Goal: Communication & Community: Share content

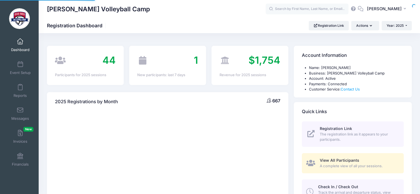
select select
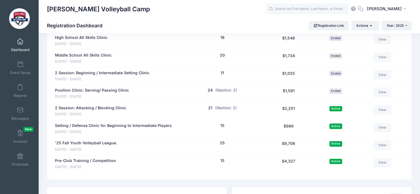
scroll to position [711, 0]
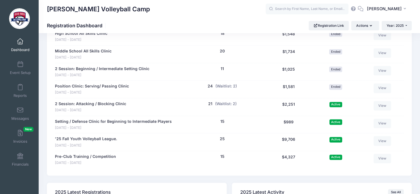
click at [209, 147] on div "'25 Fall Youth Volleyball League. Sep 2 - Oct 30, 2025 25 people $9,706 25 (Wai…" at bounding box center [229, 142] width 349 height 18
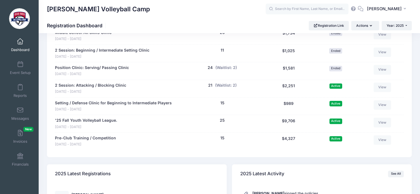
scroll to position [729, 0]
click at [20, 64] on span at bounding box center [20, 65] width 0 height 6
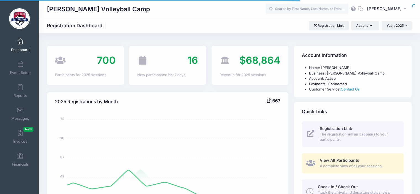
select select
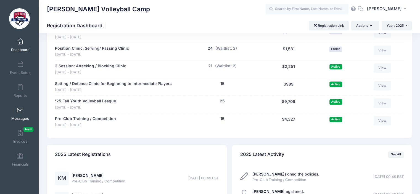
scroll to position [729, 0]
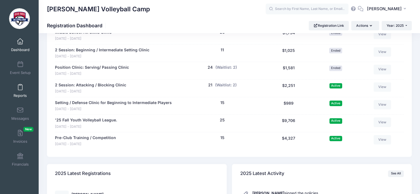
click at [20, 86] on span at bounding box center [20, 87] width 0 height 6
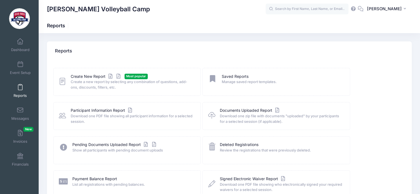
click at [63, 83] on icon at bounding box center [62, 81] width 7 height 9
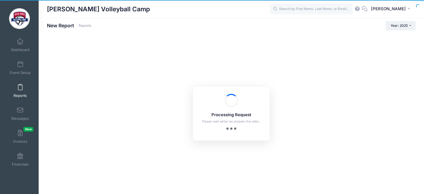
checkbox input "true"
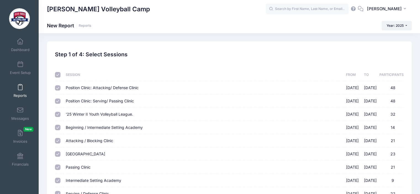
click at [58, 74] on input "checkbox" at bounding box center [58, 75] width 6 height 6
checkbox input "false"
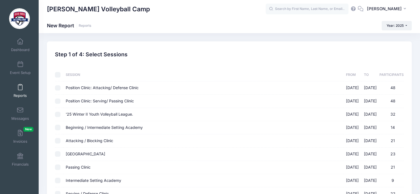
checkbox input "false"
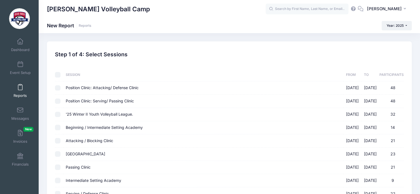
checkbox input "false"
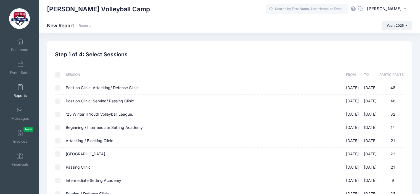
checkbox input "false"
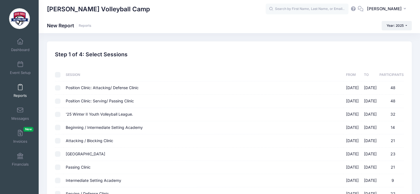
checkbox input "false"
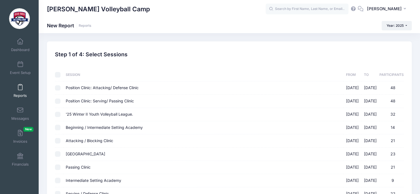
checkbox input "false"
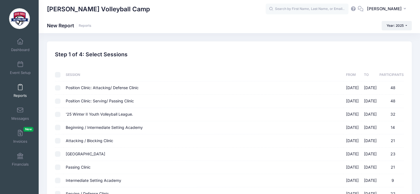
checkbox input "false"
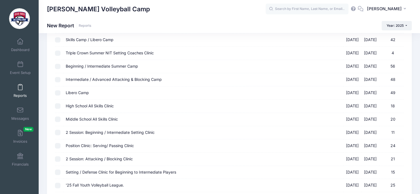
scroll to position [364, 0]
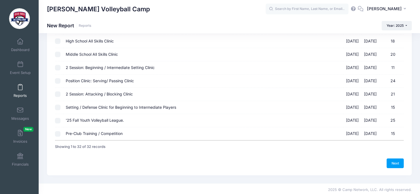
click at [58, 94] on input "2 Session: Attacking / Blocking Clinic 08/21/2025 - 08/26/2025 21" at bounding box center [58, 94] width 6 height 6
checkbox input "true"
click at [392, 161] on link "Next" at bounding box center [394, 162] width 17 height 9
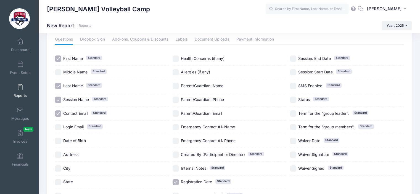
scroll to position [25, 0]
click at [57, 114] on input "Contact Email Standard" at bounding box center [58, 113] width 6 height 6
checkbox input "false"
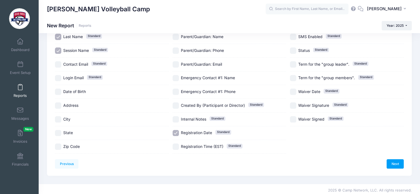
scroll to position [76, 0]
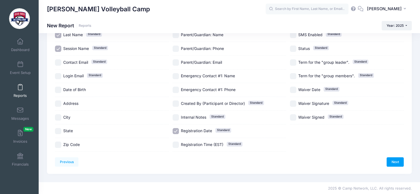
click at [175, 130] on input "Registration Date Standard" at bounding box center [176, 131] width 6 height 6
checkbox input "false"
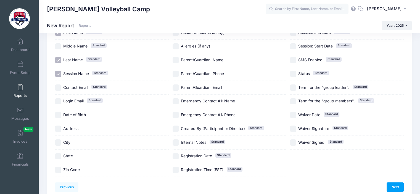
scroll to position [51, 0]
click at [393, 187] on link "Next" at bounding box center [394, 187] width 17 height 9
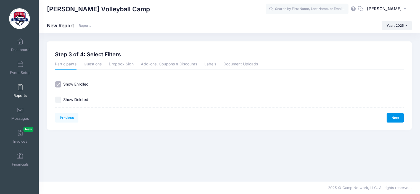
scroll to position [0, 0]
click at [399, 116] on link "Next" at bounding box center [399, 117] width 17 height 9
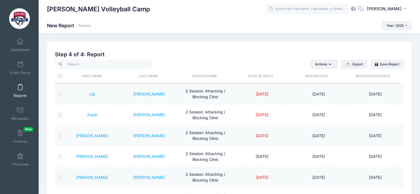
click at [147, 76] on th "Last Name" at bounding box center [148, 76] width 56 height 15
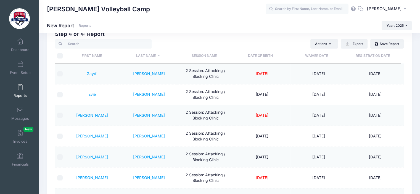
scroll to position [18, 0]
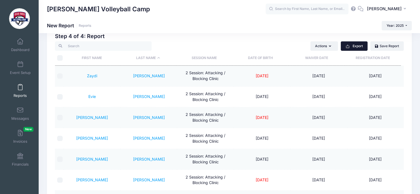
click at [347, 47] on icon "button" at bounding box center [347, 46] width 4 height 4
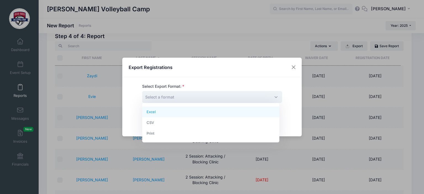
click at [272, 94] on span "Select a format" at bounding box center [212, 97] width 140 height 12
select select "excel"
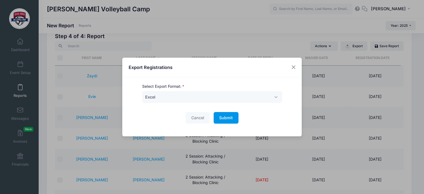
click at [223, 121] on button "Submit Please wait..." at bounding box center [226, 118] width 25 height 12
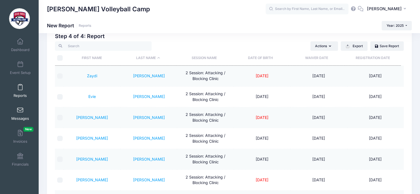
click at [15, 112] on link "Messages" at bounding box center [20, 113] width 26 height 19
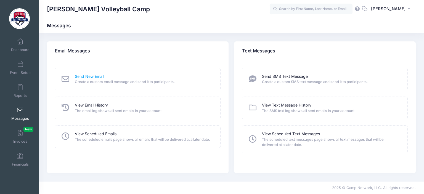
click at [98, 78] on link "Send New Email" at bounding box center [89, 77] width 29 height 6
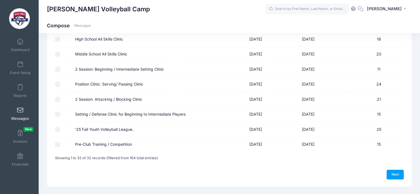
scroll to position [418, 0]
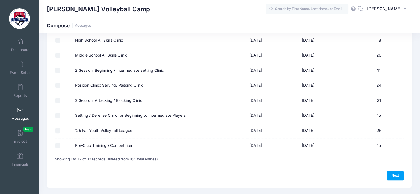
click at [59, 100] on input "2 Session: Attacking / Blocking Clinic" at bounding box center [58, 101] width 6 height 6
checkbox input "true"
click at [396, 171] on link "Next" at bounding box center [394, 175] width 17 height 9
select select "50"
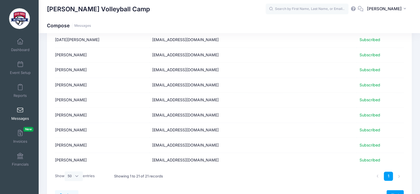
scroll to position [263, 0]
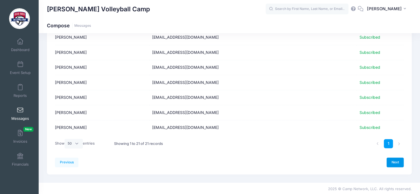
click at [396, 163] on link "Next" at bounding box center [394, 162] width 17 height 9
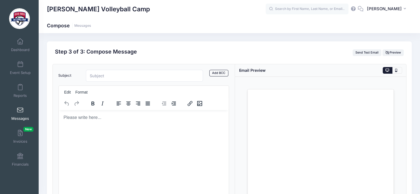
scroll to position [0, 0]
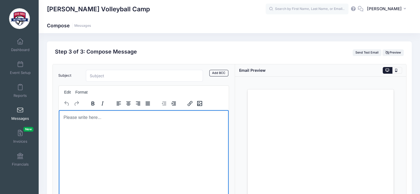
click at [105, 119] on p "Rich Text Area. Press ALT-0 for help." at bounding box center [143, 117] width 161 height 6
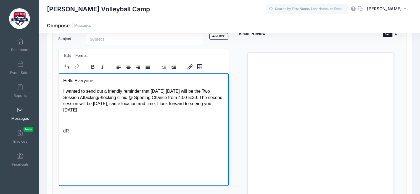
scroll to position [65, 0]
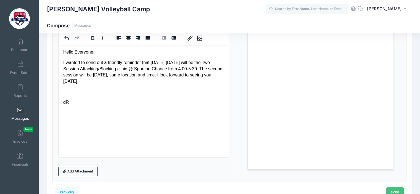
click at [397, 192] on link "Send" at bounding box center [395, 191] width 18 height 9
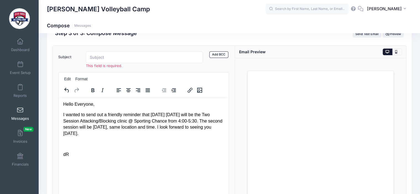
scroll to position [12, 0]
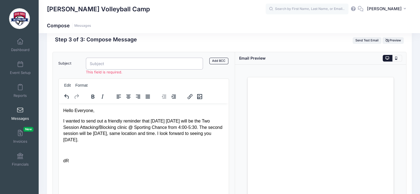
click at [107, 65] on input "Subject" at bounding box center [144, 64] width 117 height 12
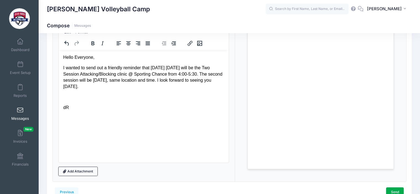
type input "Attacking/Blocking clinic"
click at [243, 85] on div "Loading..." at bounding box center [320, 99] width 171 height 165
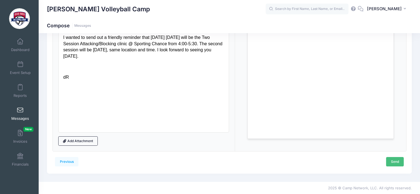
click at [390, 160] on link "Send" at bounding box center [395, 161] width 18 height 9
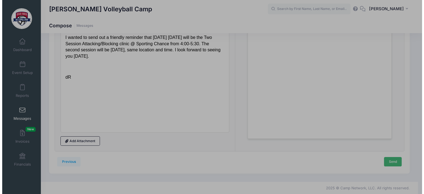
scroll to position [0, 0]
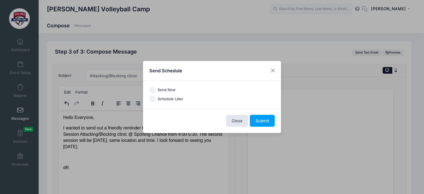
click at [154, 89] on input "Send Now" at bounding box center [152, 90] width 6 height 6
radio input "true"
click at [262, 121] on button "Submit" at bounding box center [262, 121] width 25 height 12
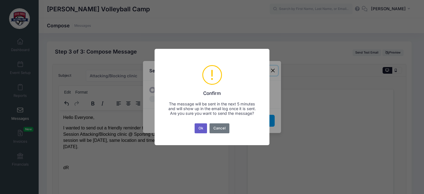
click at [200, 133] on button "Ok" at bounding box center [201, 128] width 13 height 10
